Goal: Information Seeking & Learning: Learn about a topic

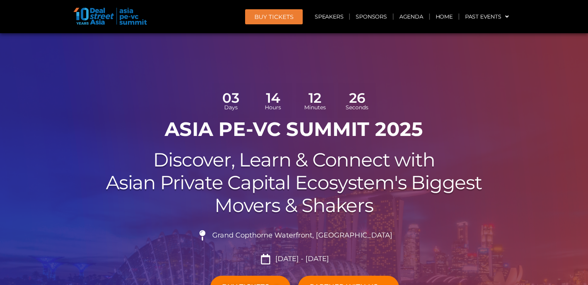
click at [330, 22] on link "Speakers" at bounding box center [329, 17] width 40 height 18
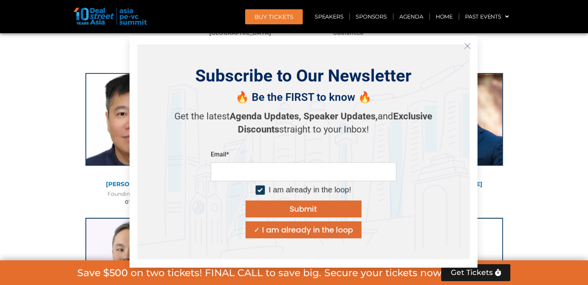
scroll to position [3391, 0]
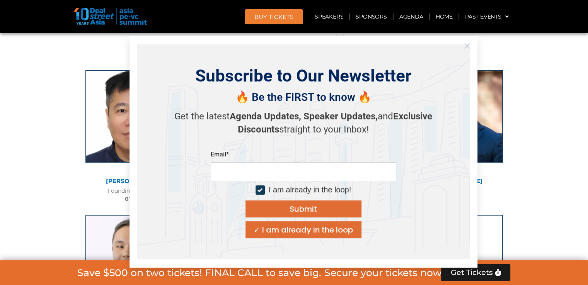
click at [303, 172] on input "email" at bounding box center [304, 171] width 186 height 19
click at [318, 176] on input "**********" at bounding box center [304, 171] width 186 height 19
type input "**********"
click at [259, 192] on div at bounding box center [259, 189] width 5 height 5
click at [288, 212] on button "Submit" at bounding box center [304, 209] width 116 height 17
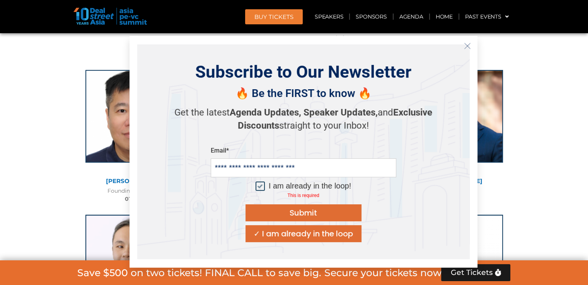
click at [261, 188] on div at bounding box center [260, 186] width 9 height 9
click at [300, 210] on div "Submit" at bounding box center [303, 213] width 27 height 8
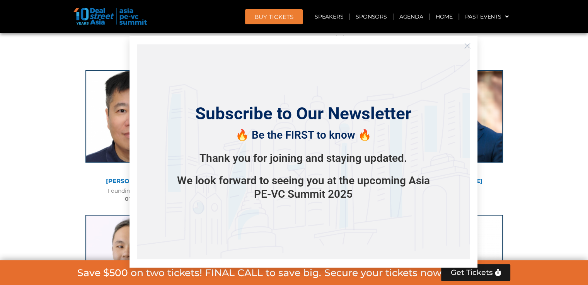
click at [469, 44] on line "Close" at bounding box center [466, 45] width 5 height 5
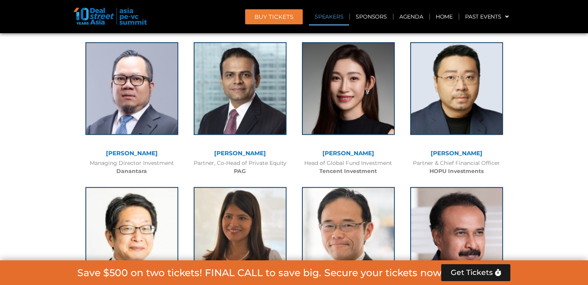
scroll to position [931, 0]
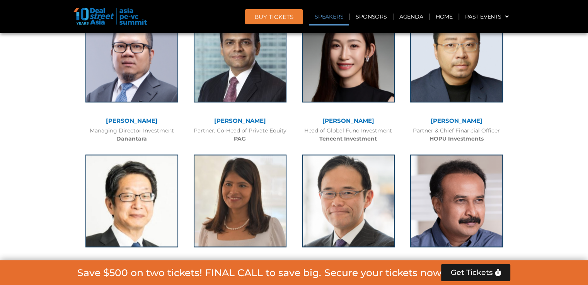
scroll to position [962, 0]
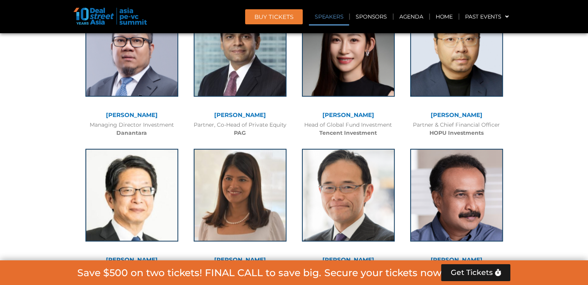
scroll to position [978, 0]
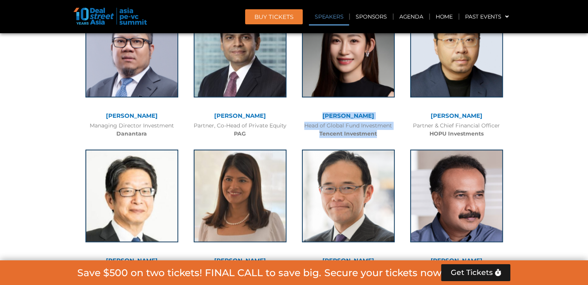
drag, startPoint x: 330, startPoint y: 114, endPoint x: 380, endPoint y: 136, distance: 55.2
click at [380, 136] on div "[PERSON_NAME] Head of Global Fund Investment Tencent Investment" at bounding box center [348, 69] width 108 height 145
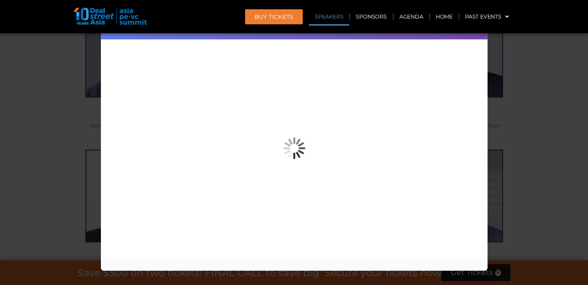
copy div "[PERSON_NAME] Head of Global Fund Investment Tencent Investment"
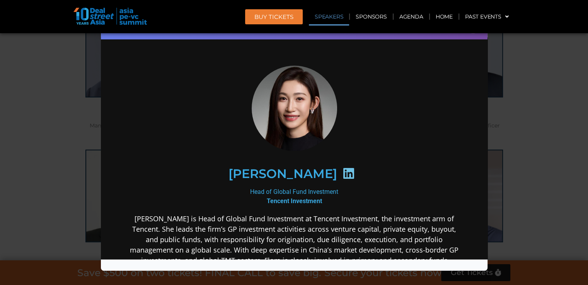
scroll to position [0, 0]
click at [546, 65] on div "Speaker Profile ×" at bounding box center [294, 142] width 588 height 285
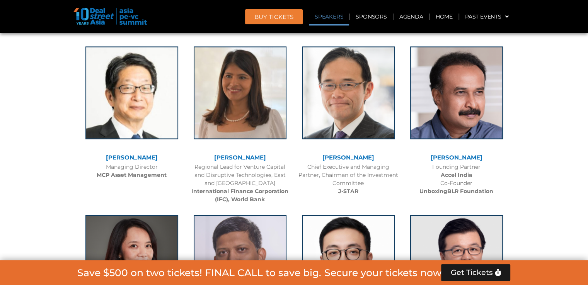
scroll to position [1101, 0]
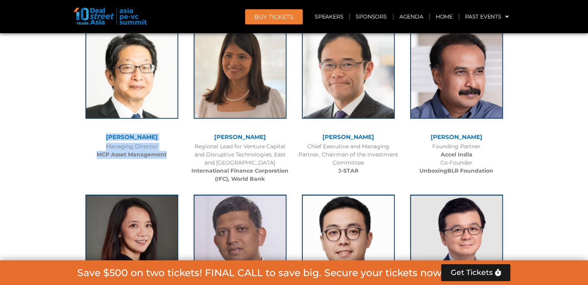
drag, startPoint x: 82, startPoint y: 135, endPoint x: 175, endPoint y: 157, distance: 95.7
click at [175, 157] on div "[PERSON_NAME] Managing Director MCP Asset Management" at bounding box center [132, 90] width 108 height 145
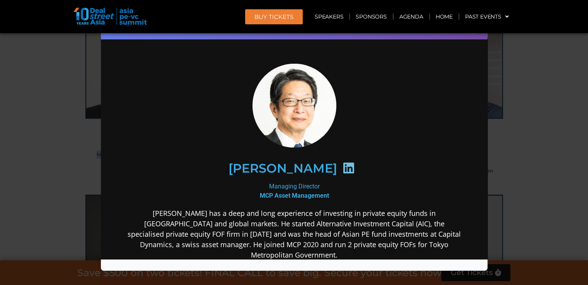
scroll to position [0, 0]
copy div "[PERSON_NAME] Managing Director MCP Asset Management"
click at [59, 172] on div "Speaker Profile ×" at bounding box center [294, 142] width 588 height 285
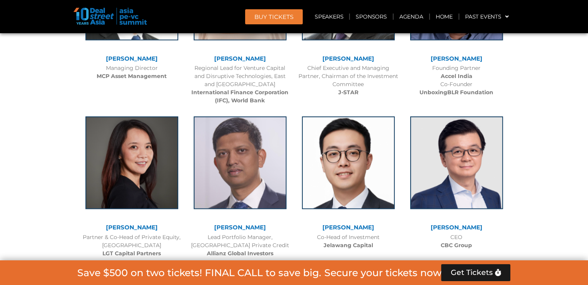
scroll to position [1241, 0]
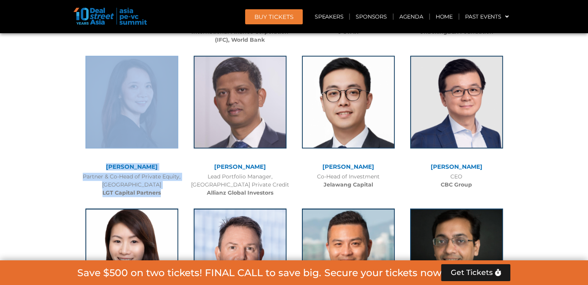
drag, startPoint x: 85, startPoint y: 162, endPoint x: 182, endPoint y: 194, distance: 102.3
click at [182, 194] on div "[PERSON_NAME] Partner & Co-Head of Private Equity, Asia Pacific LGT Capital Par…" at bounding box center [132, 124] width 108 height 153
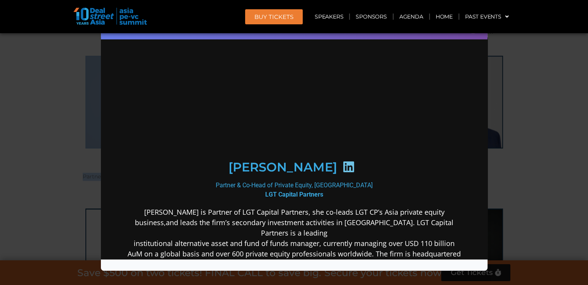
scroll to position [0, 0]
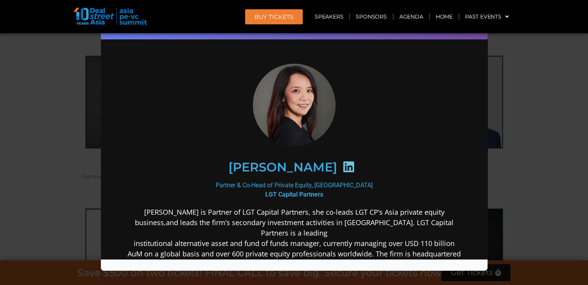
click at [580, 64] on div "Speaker Profile ×" at bounding box center [294, 142] width 588 height 285
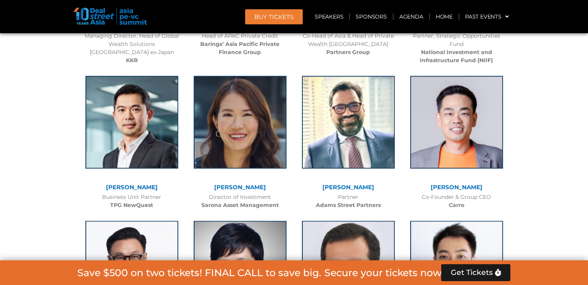
scroll to position [1548, 0]
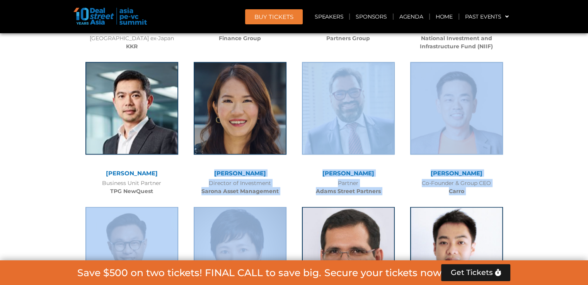
drag, startPoint x: 194, startPoint y: 171, endPoint x: 286, endPoint y: 198, distance: 96.3
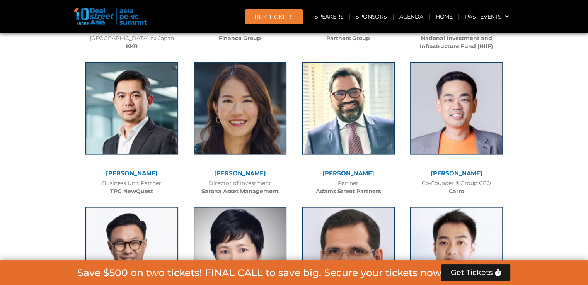
drag, startPoint x: 213, startPoint y: 171, endPoint x: 293, endPoint y: 189, distance: 81.3
click at [293, 189] on div "[PERSON_NAME] Director of Investment Sarona Asset Management" at bounding box center [240, 127] width 108 height 145
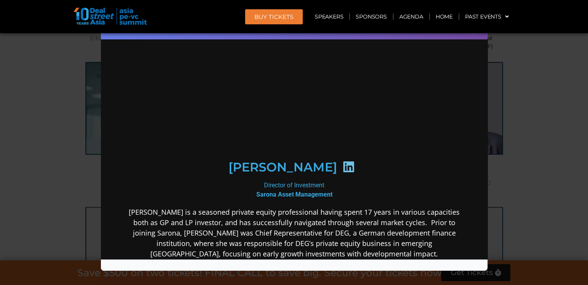
scroll to position [0, 0]
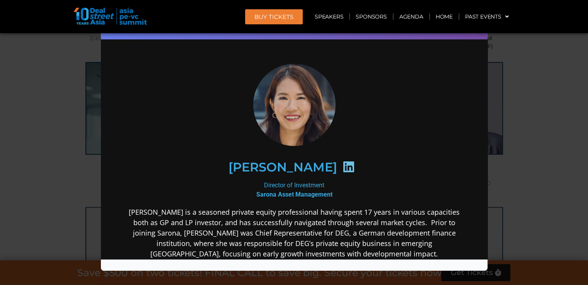
click at [563, 145] on div "Speaker Profile ×" at bounding box center [294, 142] width 588 height 285
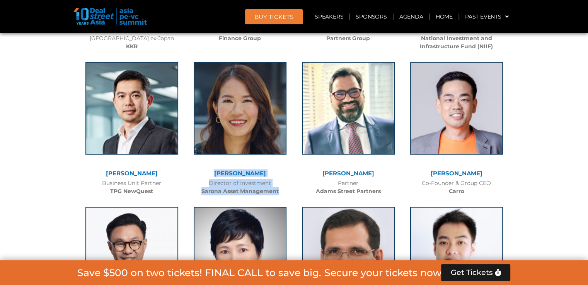
drag, startPoint x: 218, startPoint y: 170, endPoint x: 287, endPoint y: 193, distance: 71.9
click at [287, 193] on div "[PERSON_NAME] Director of Investment Sarona Asset Management" at bounding box center [240, 127] width 108 height 145
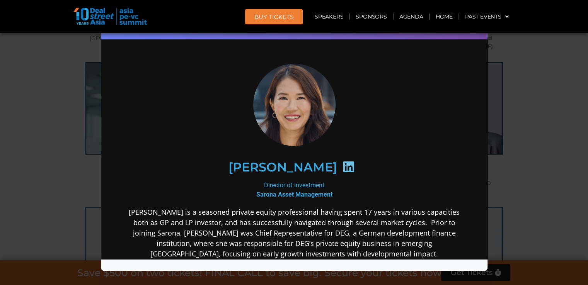
copy div "[PERSON_NAME] Director of Investment Sarona Asset Management"
click at [549, 160] on div "Speaker Profile ×" at bounding box center [294, 142] width 588 height 285
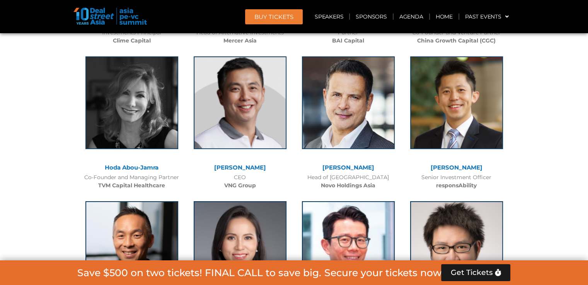
scroll to position [3064, 0]
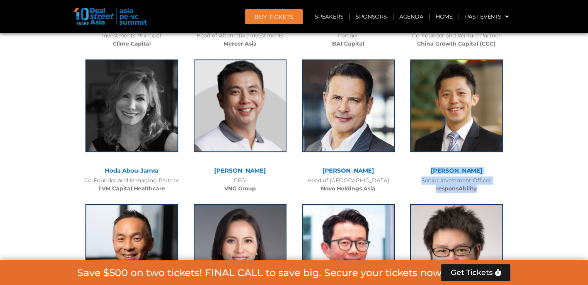
drag, startPoint x: 419, startPoint y: 149, endPoint x: 500, endPoint y: 172, distance: 83.9
click at [500, 172] on div "[PERSON_NAME] Senior Investment Officer responsAbility" at bounding box center [456, 124] width 108 height 145
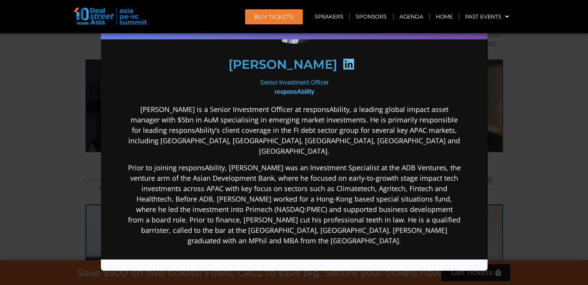
scroll to position [93, 0]
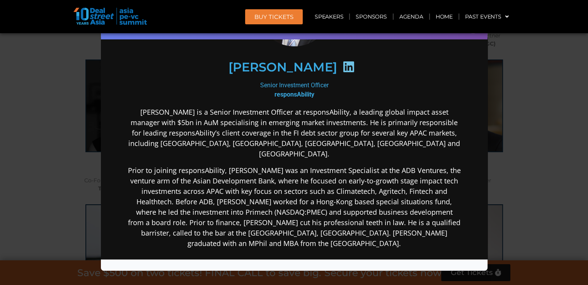
click at [545, 175] on div "Speaker Profile ×" at bounding box center [294, 142] width 588 height 285
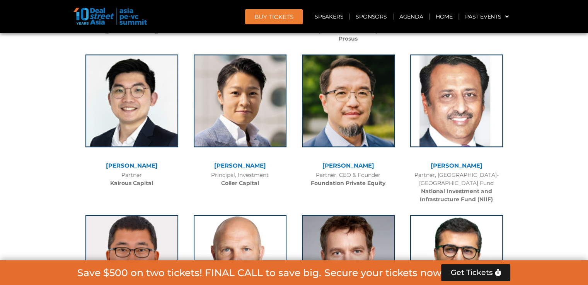
scroll to position [3512, 0]
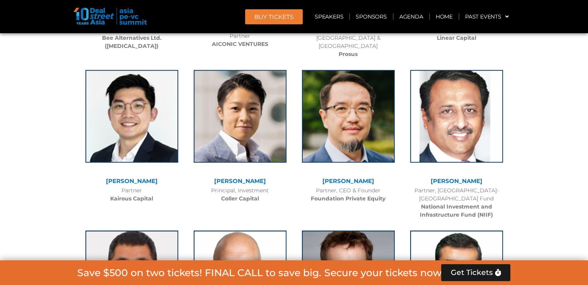
click at [252, 177] on link "[PERSON_NAME]" at bounding box center [240, 180] width 52 height 7
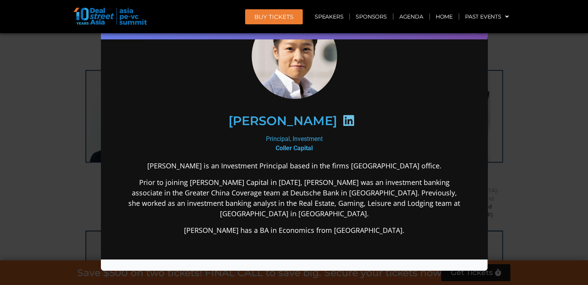
scroll to position [53, 0]
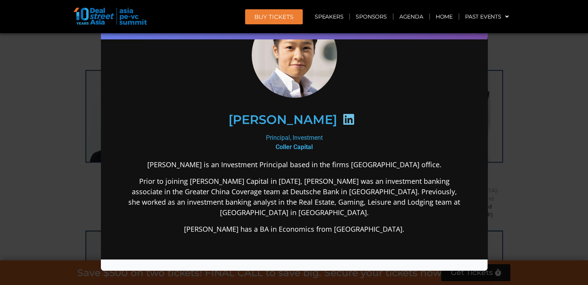
click at [518, 62] on div "Speaker Profile ×" at bounding box center [294, 142] width 588 height 285
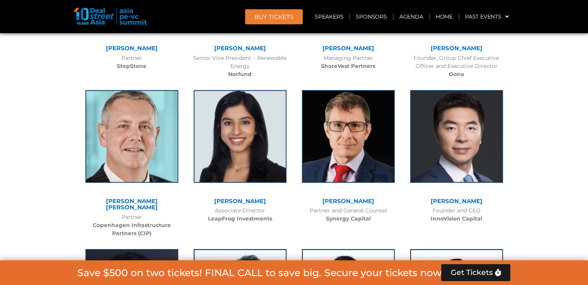
scroll to position [3821, 0]
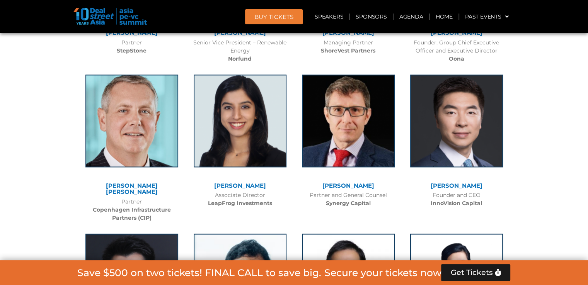
click at [137, 183] on div "[PERSON_NAME] [PERSON_NAME]" at bounding box center [132, 190] width 101 height 15
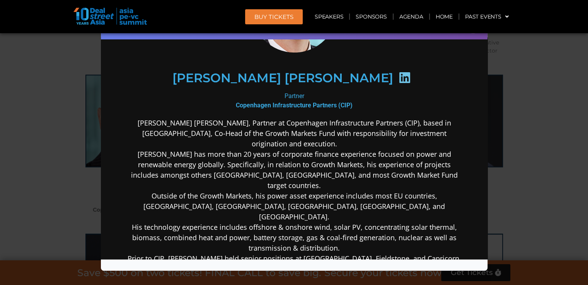
scroll to position [106, 0]
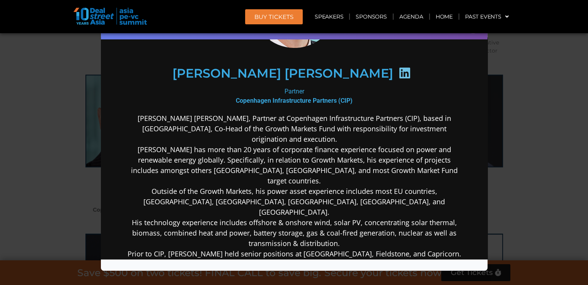
click at [534, 157] on div "Speaker Profile ×" at bounding box center [294, 142] width 588 height 285
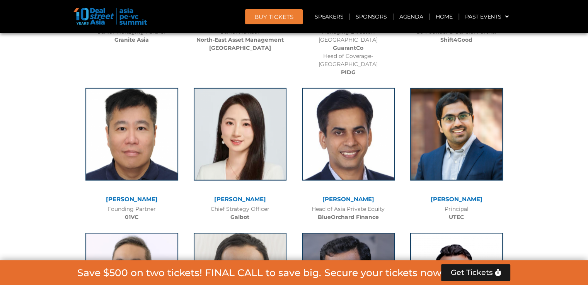
scroll to position [4457, 0]
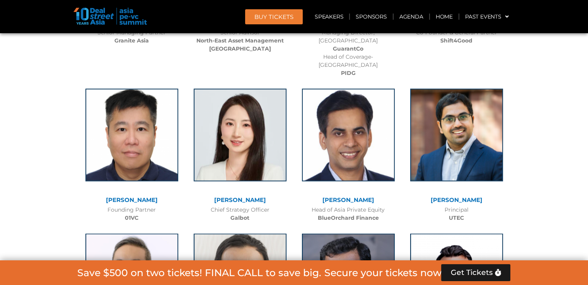
click at [354, 196] on link "[PERSON_NAME]" at bounding box center [348, 199] width 52 height 7
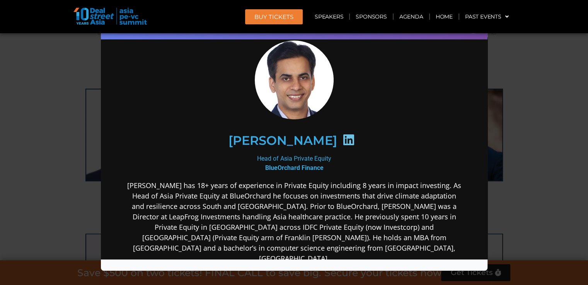
scroll to position [22, 0]
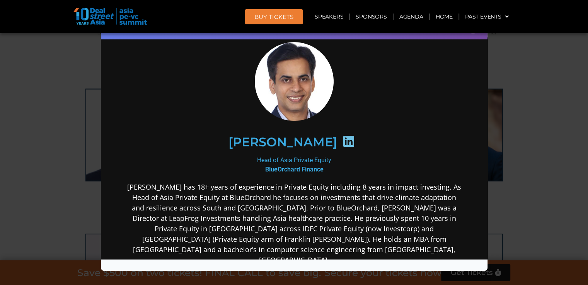
click at [544, 134] on div "Speaker Profile ×" at bounding box center [294, 142] width 588 height 285
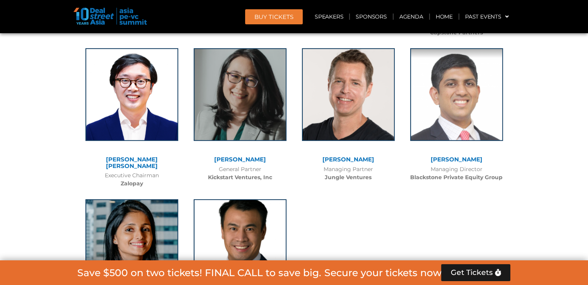
scroll to position [5447, 0]
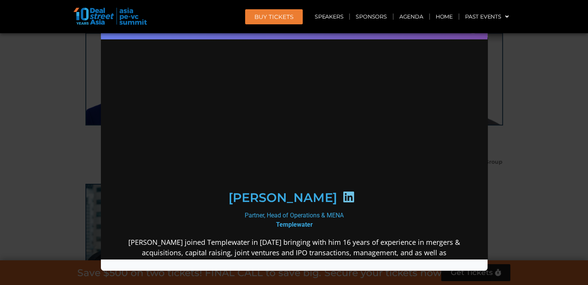
scroll to position [0, 0]
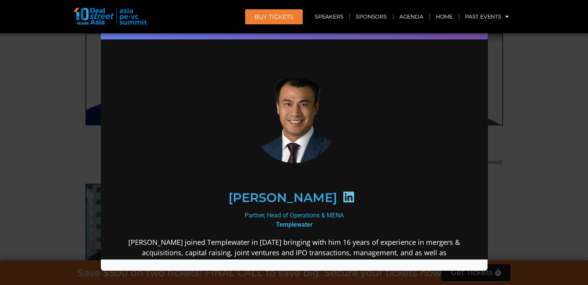
click at [522, 87] on div "Speaker Profile ×" at bounding box center [294, 142] width 588 height 285
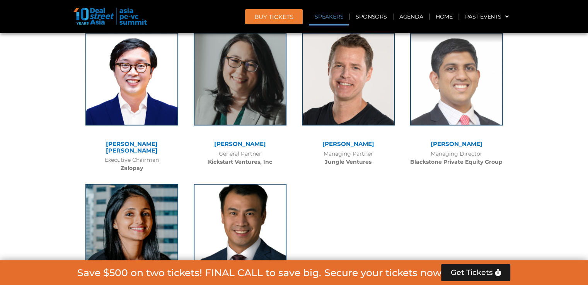
click at [328, 17] on link "Speakers" at bounding box center [329, 17] width 40 height 18
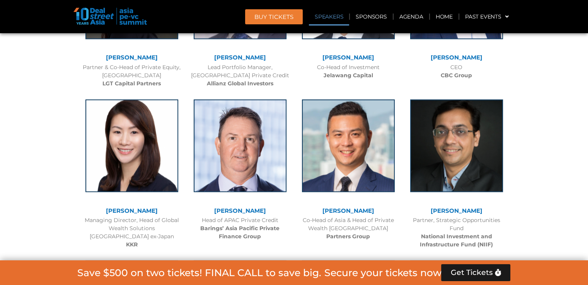
scroll to position [915, 0]
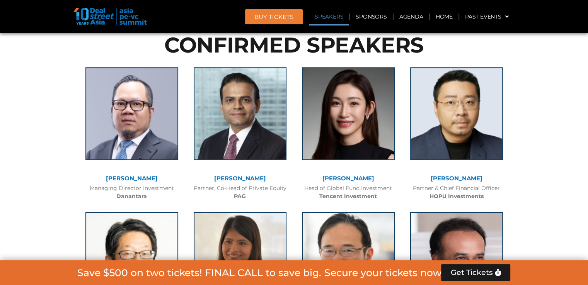
click at [271, 15] on span "BUY Tickets" at bounding box center [273, 17] width 39 height 6
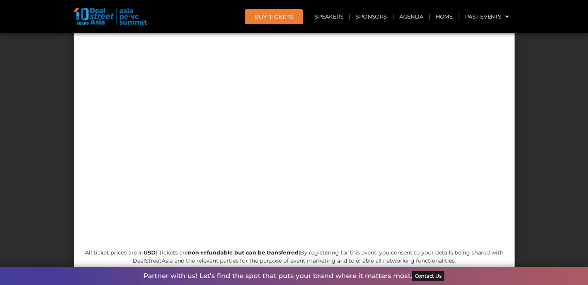
scroll to position [7350, 0]
